Goal: Transaction & Acquisition: Subscribe to service/newsletter

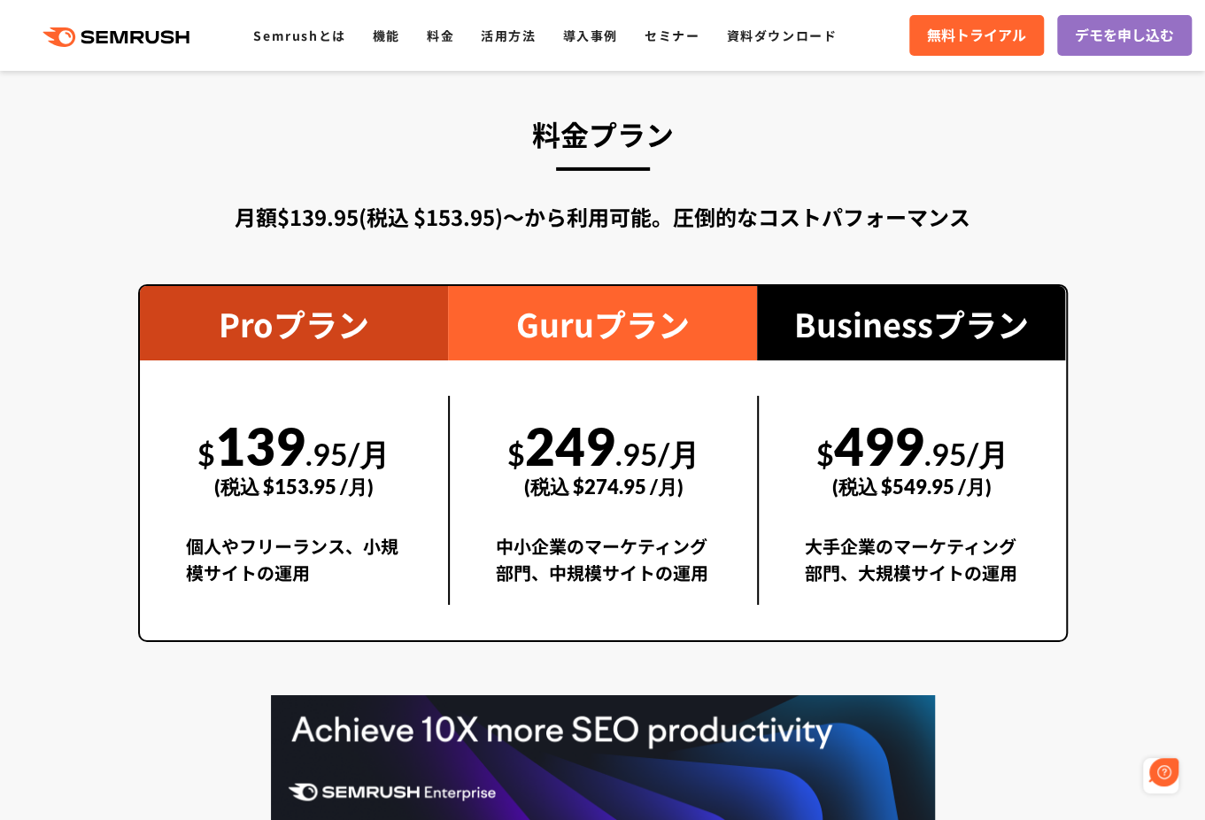
scroll to position [3188, 0]
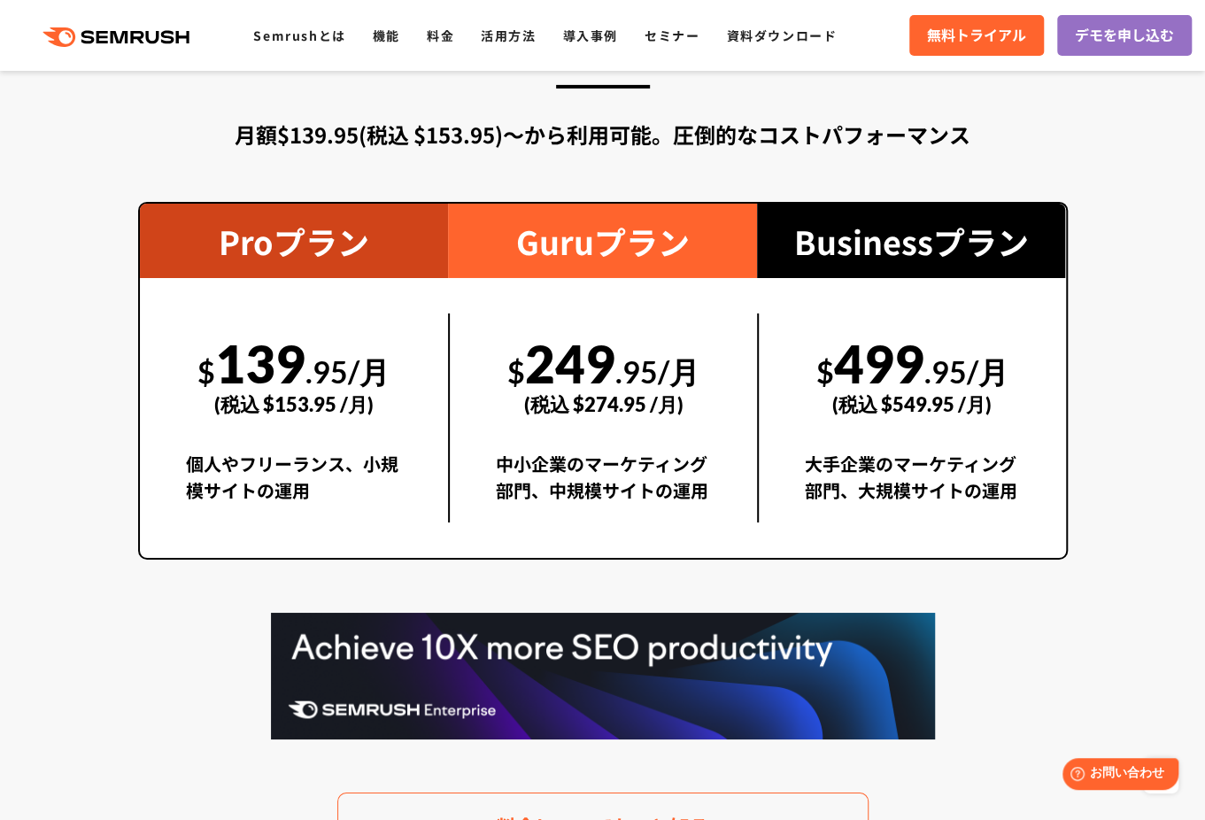
click at [1104, 481] on section "料金プラン 月額$139.95(税込 $153.95)〜から利用可能。圧倒的なコストパフォーマンス Proプラン $ 139 .95/月 (税込 $153.9…" at bounding box center [602, 443] width 1205 height 991
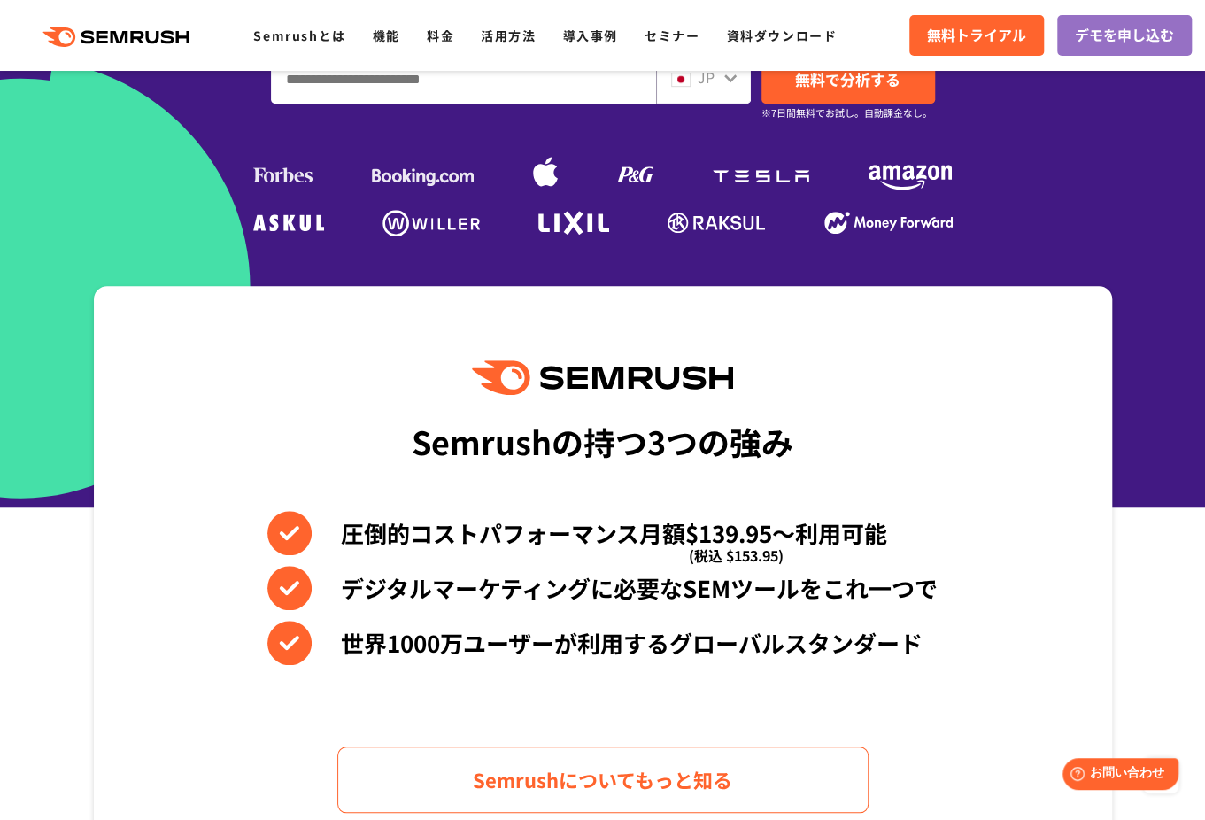
scroll to position [0, 0]
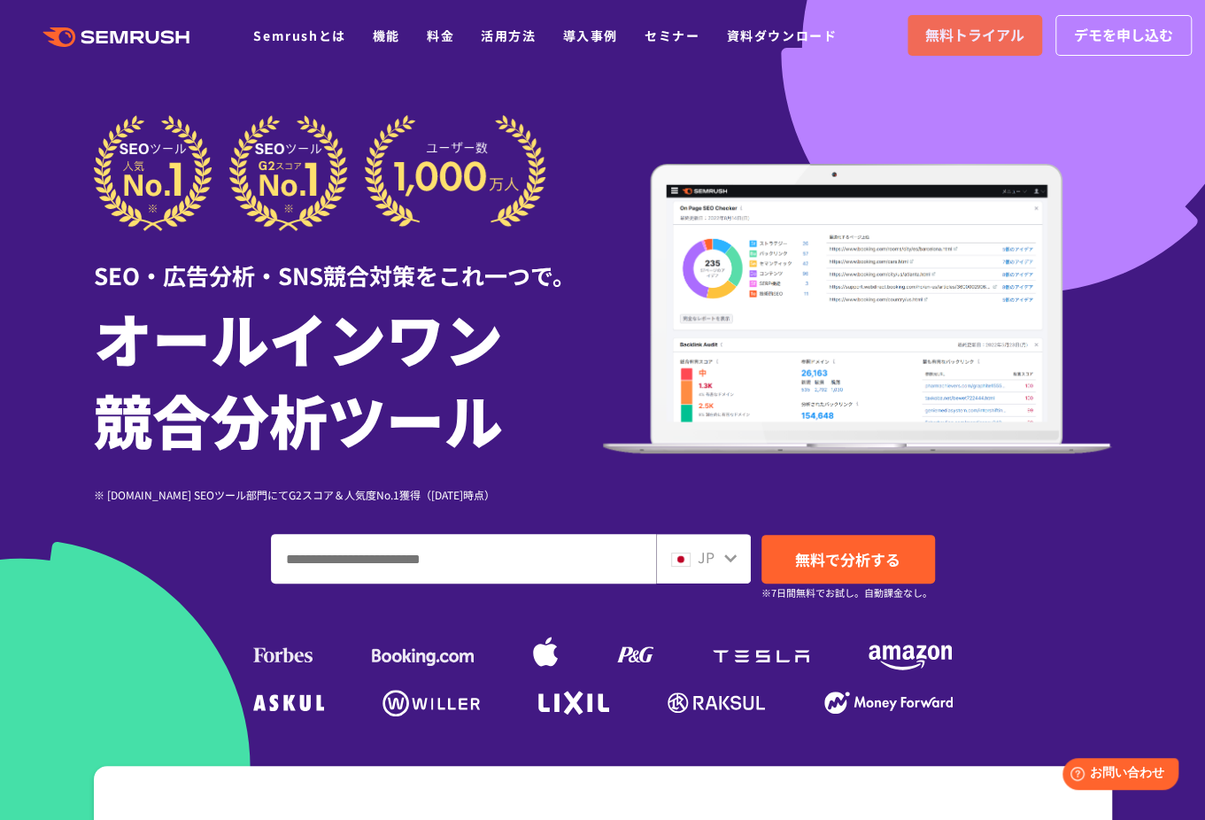
click at [979, 33] on span "無料トライアル" at bounding box center [975, 35] width 99 height 23
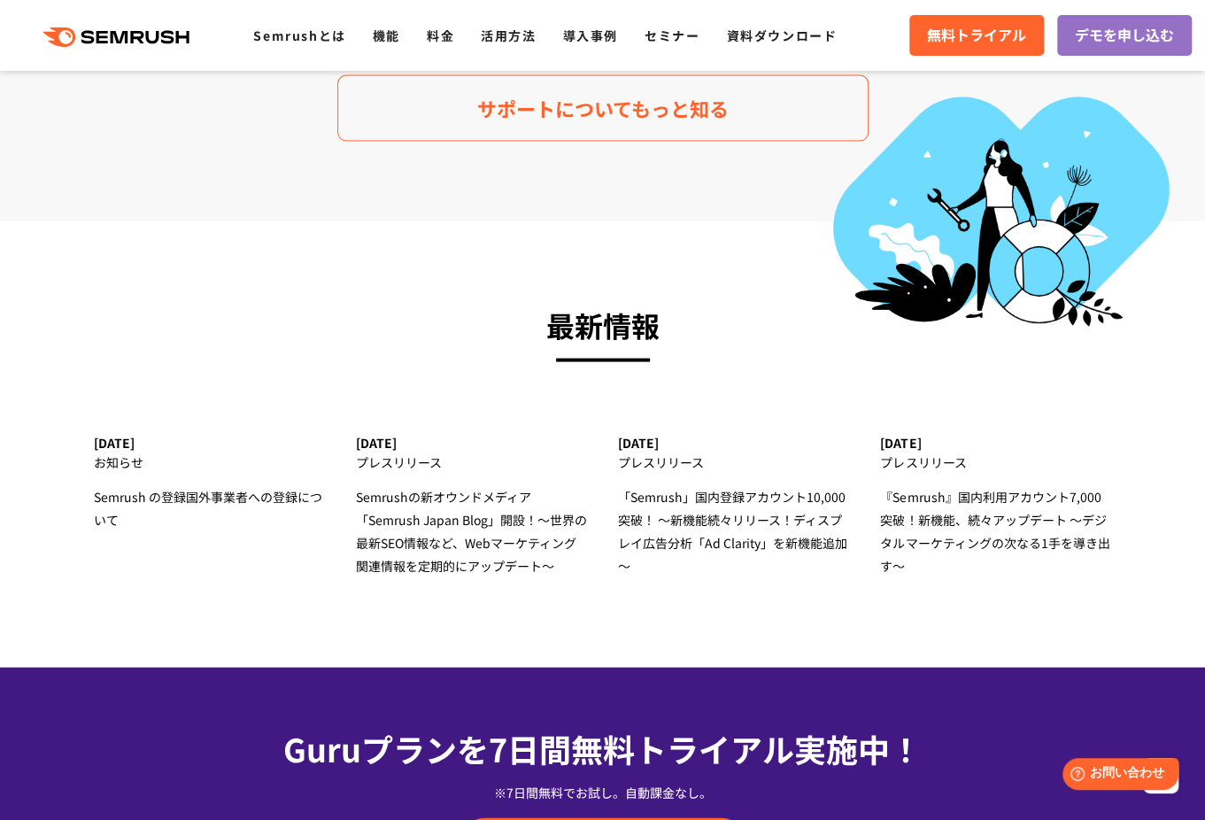
scroll to position [6184, 0]
